Goal: Information Seeking & Learning: Learn about a topic

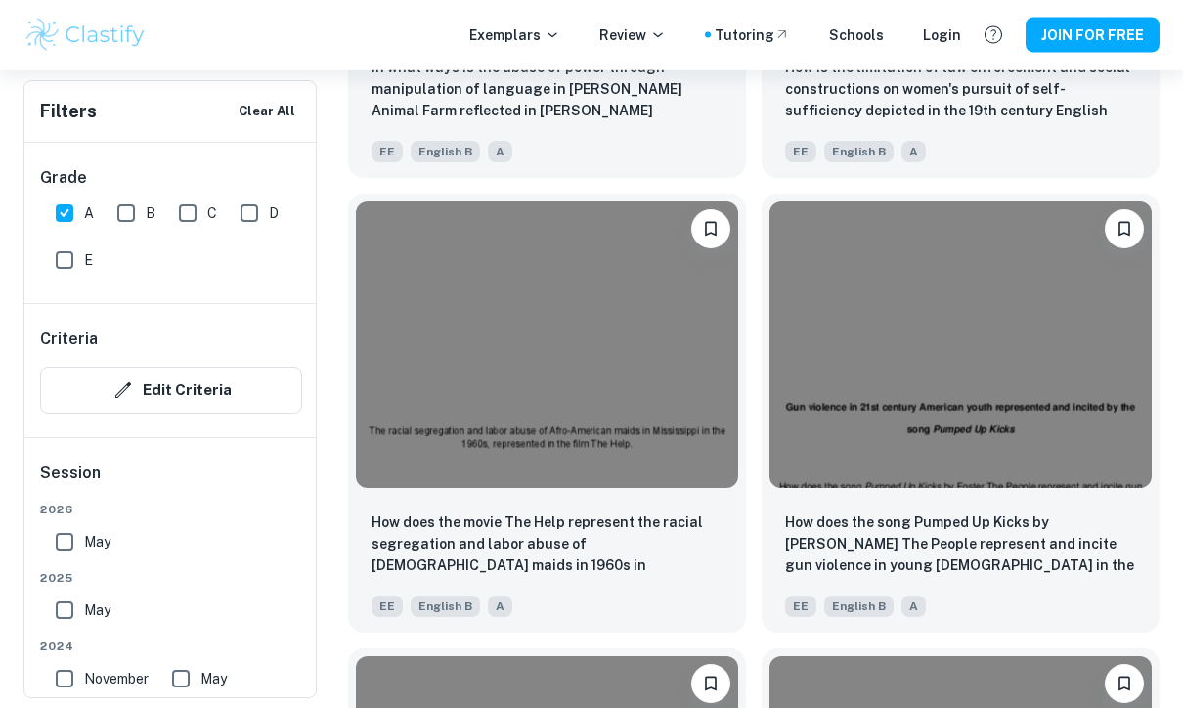
scroll to position [3548, 0]
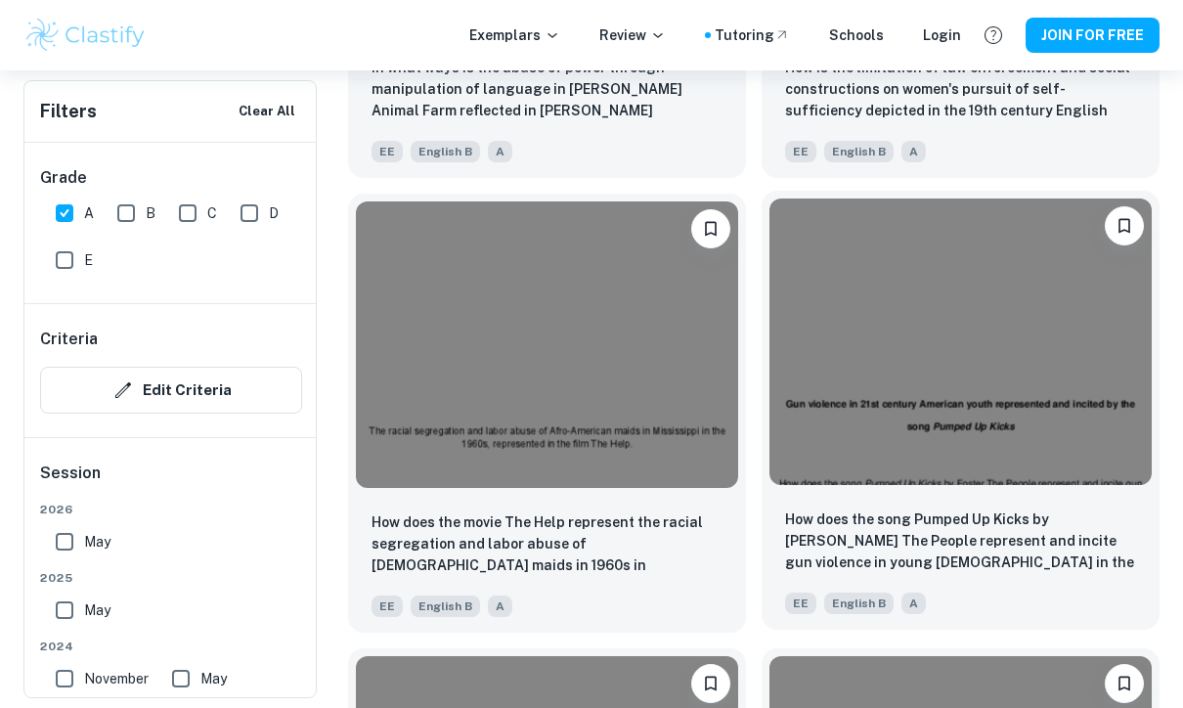
click at [1069, 351] on img at bounding box center [960, 341] width 382 height 286
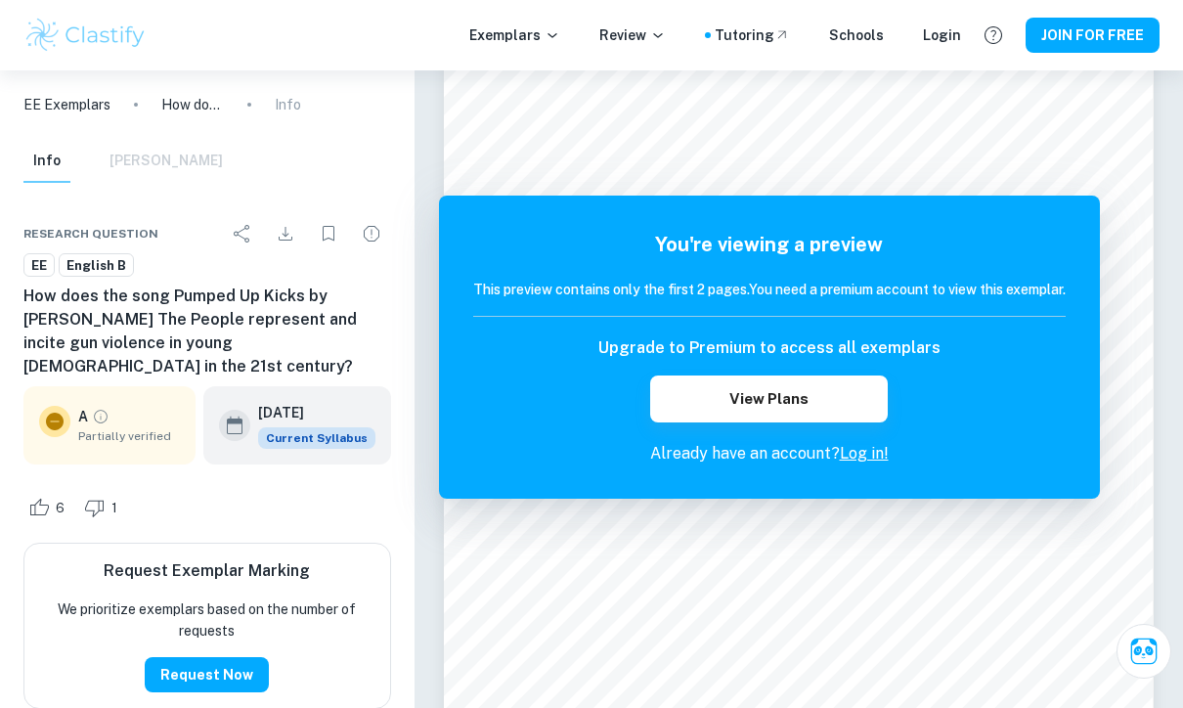
scroll to position [65, 0]
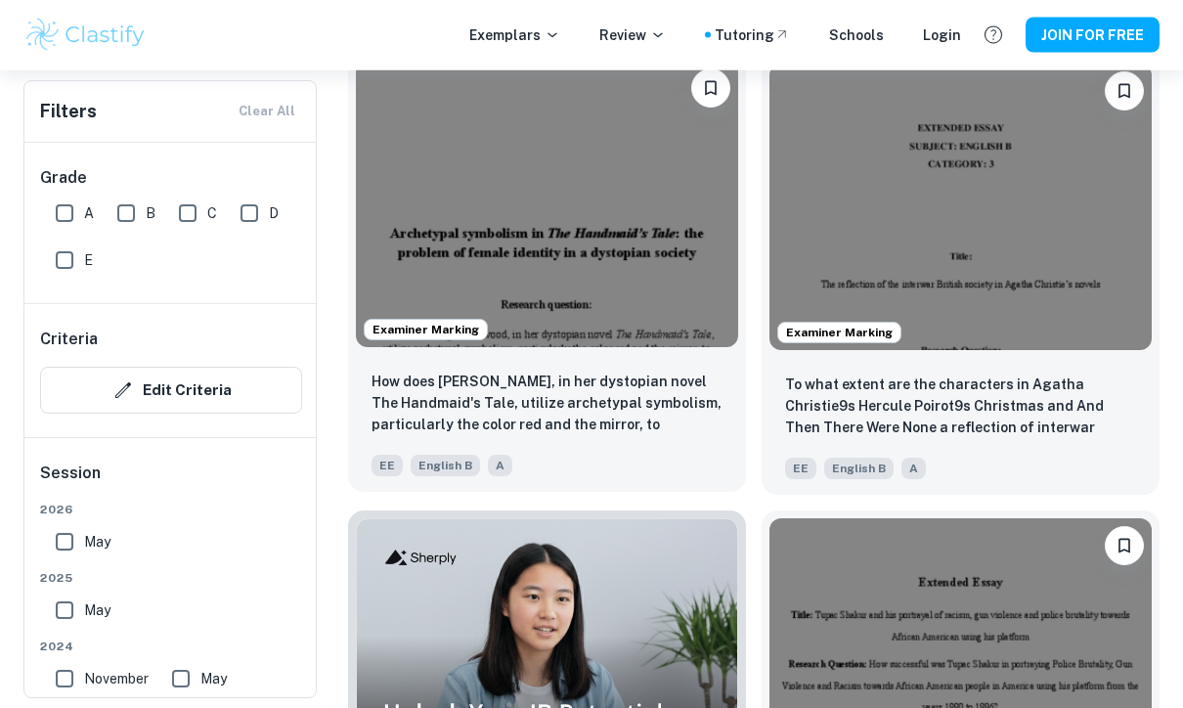
scroll to position [1365, 0]
click at [569, 322] on img at bounding box center [547, 204] width 382 height 286
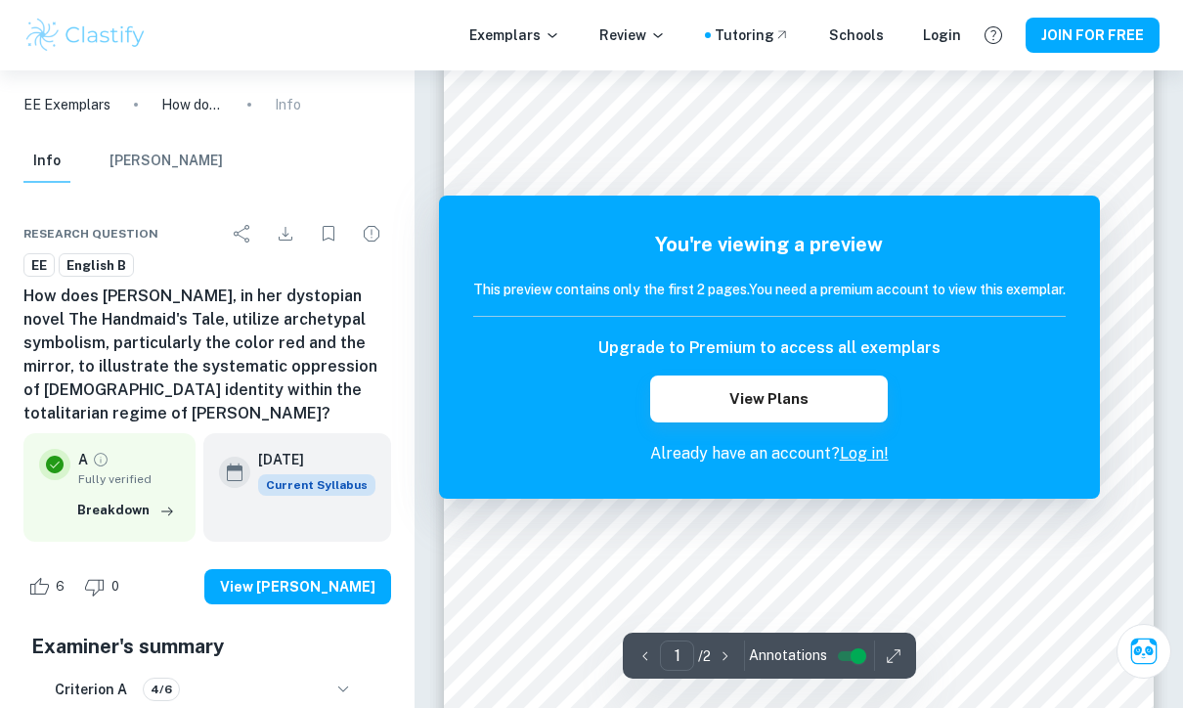
scroll to position [65, 0]
